Goal: Task Accomplishment & Management: Manage account settings

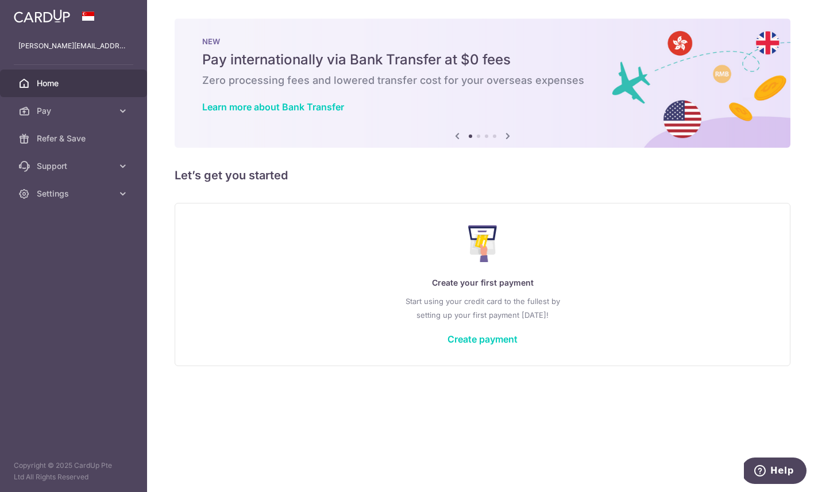
click at [0, 0] on icon "button" at bounding box center [0, 0] width 0 height 0
click at [57, 168] on span "Support" at bounding box center [75, 165] width 76 height 11
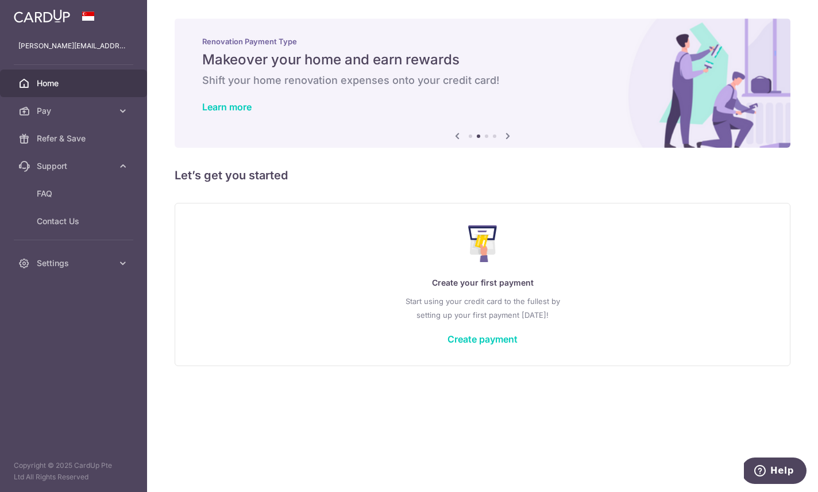
click at [79, 261] on span "Settings" at bounding box center [75, 262] width 76 height 11
click at [67, 292] on span "Account" at bounding box center [75, 290] width 76 height 11
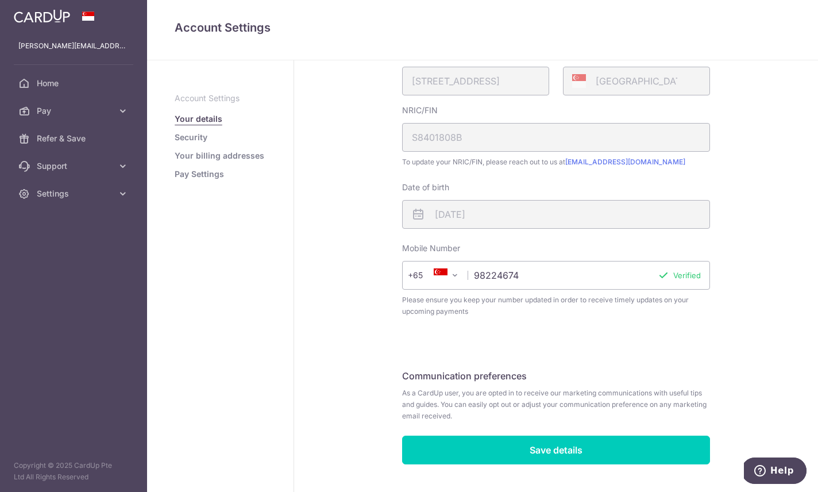
scroll to position [218, 0]
click at [175, 161] on link "Your billing addresses" at bounding box center [220, 155] width 90 height 11
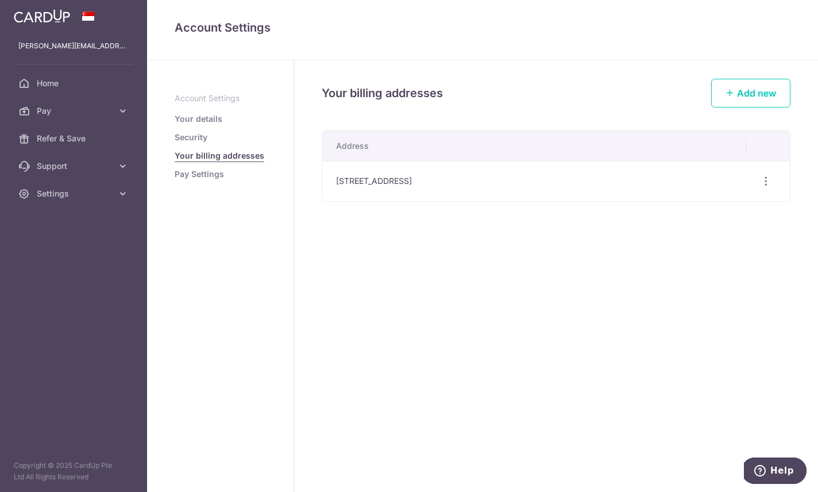
click at [175, 180] on link "Pay Settings" at bounding box center [199, 173] width 49 height 11
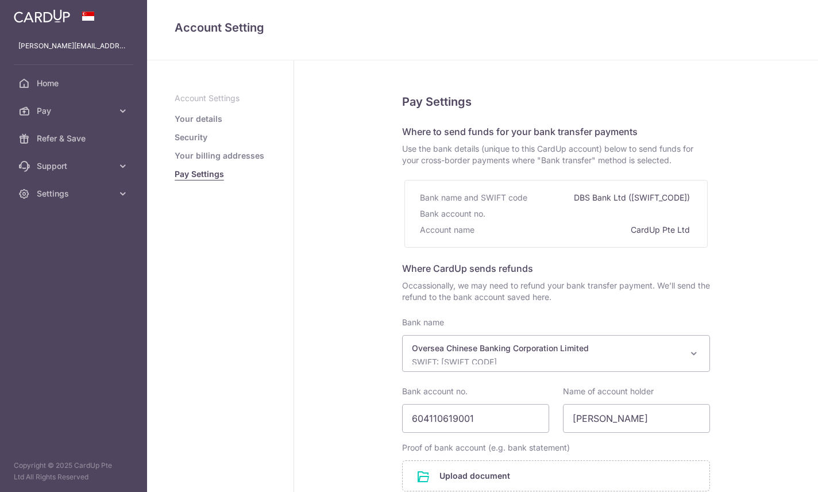
select select "12"
click at [175, 125] on link "Your details" at bounding box center [199, 118] width 48 height 11
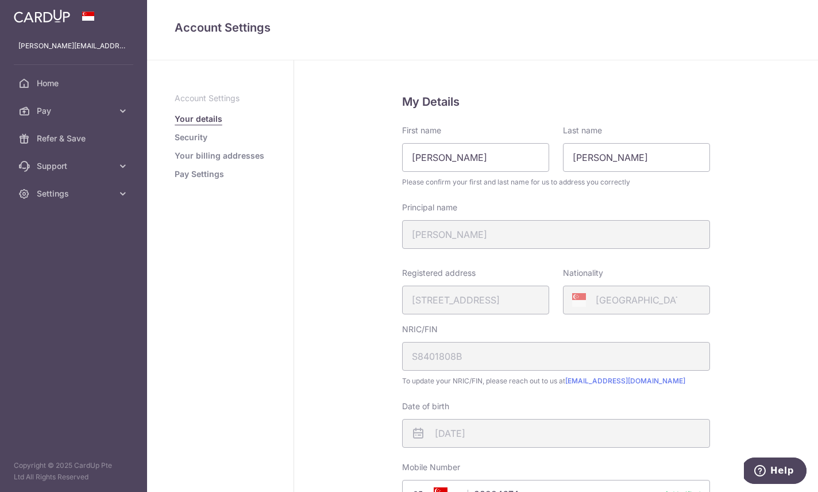
click at [0, 0] on header at bounding box center [0, 0] width 0 height 0
click at [0, 0] on icon "button" at bounding box center [0, 0] width 0 height 0
click at [53, 84] on span "Home" at bounding box center [75, 83] width 76 height 11
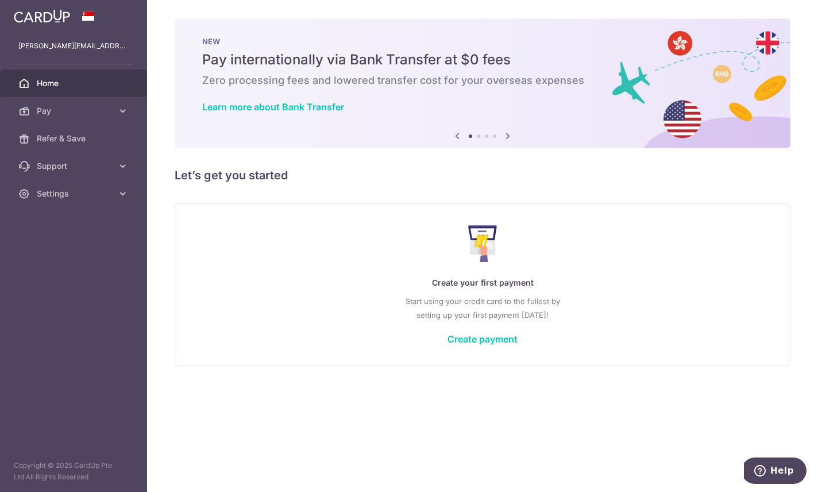
click at [0, 0] on icon "button" at bounding box center [0, 0] width 0 height 0
click at [56, 119] on link "Pay" at bounding box center [73, 111] width 147 height 28
click at [47, 194] on span "Cards" at bounding box center [75, 193] width 76 height 11
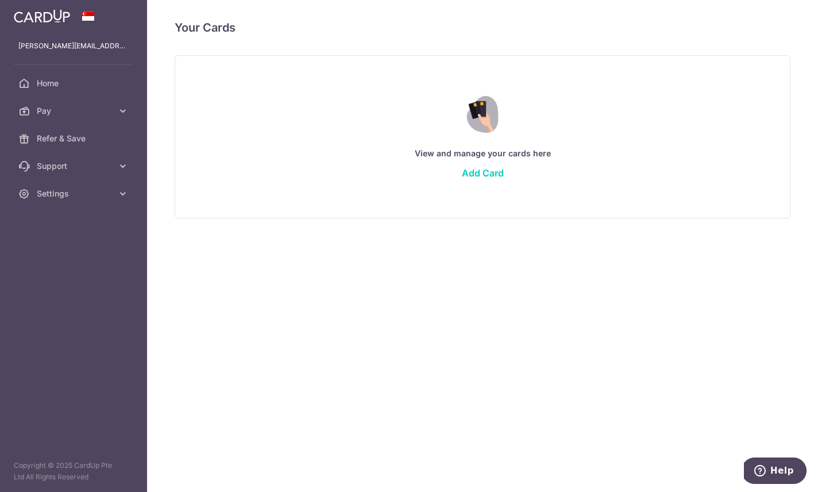
click at [0, 0] on icon "button" at bounding box center [0, 0] width 0 height 0
click at [54, 110] on span "Pay" at bounding box center [75, 110] width 76 height 11
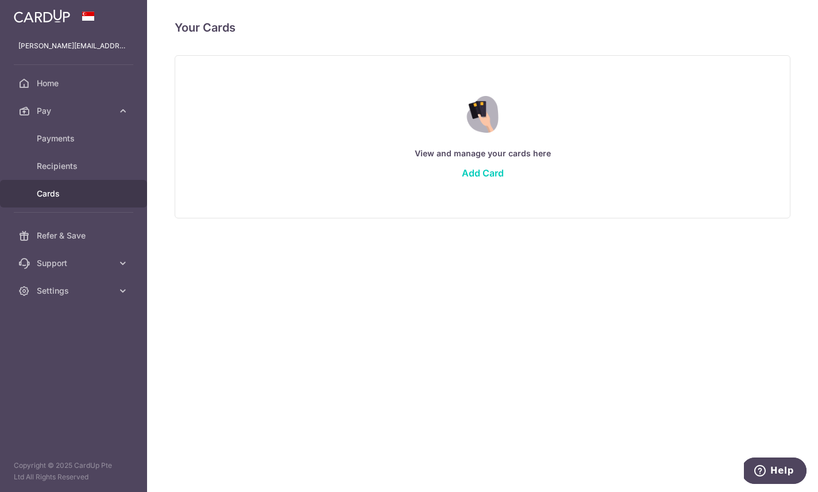
click at [60, 166] on span "Recipients" at bounding box center [75, 165] width 76 height 11
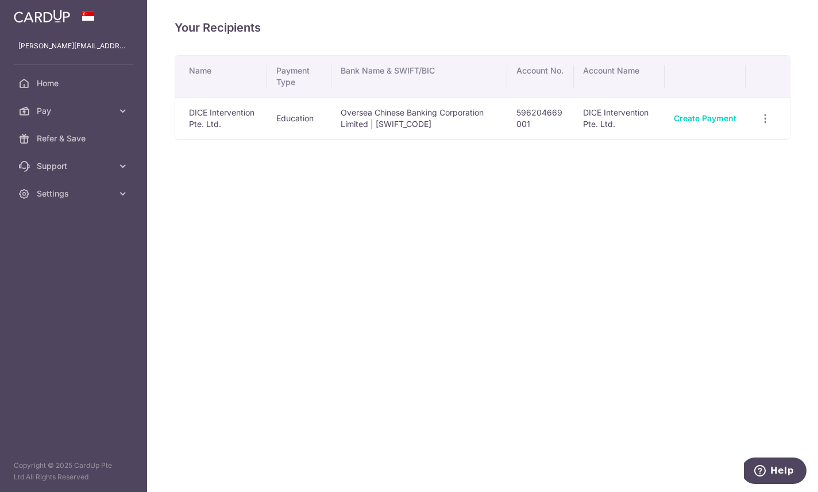
click at [768, 125] on icon "button" at bounding box center [765, 119] width 12 height 12
click at [649, 319] on div at bounding box center [409, 246] width 818 height 492
click at [0, 0] on icon "button" at bounding box center [0, 0] width 0 height 0
click at [54, 86] on span "Home" at bounding box center [75, 83] width 76 height 11
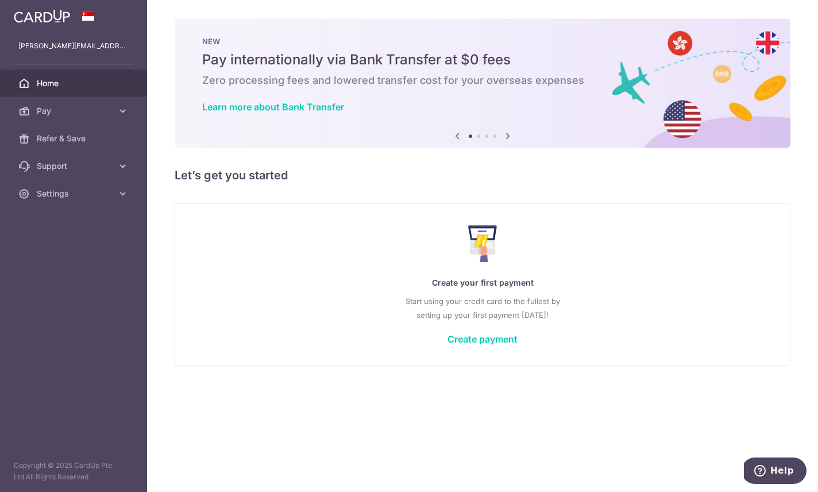
click at [0, 0] on button "button" at bounding box center [0, 0] width 0 height 0
click at [53, 114] on span "Pay" at bounding box center [75, 110] width 76 height 11
click at [56, 141] on span "Payments" at bounding box center [75, 138] width 76 height 11
click at [0, 0] on icon "button" at bounding box center [0, 0] width 0 height 0
click at [61, 109] on span "Pay" at bounding box center [75, 110] width 76 height 11
